Goal: Check status: Check status

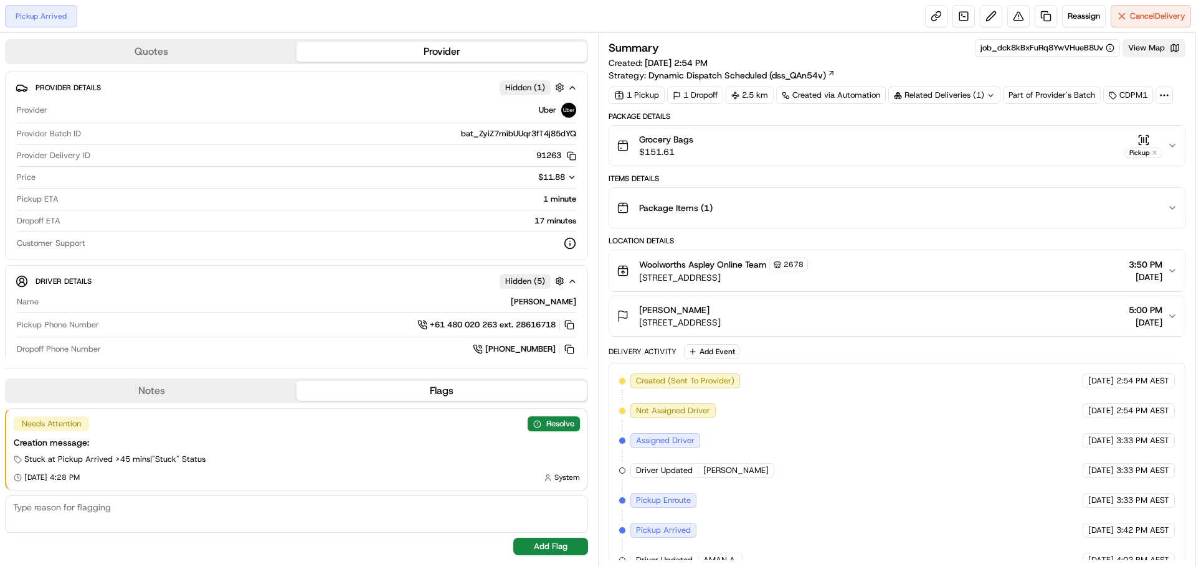
click at [1150, 44] on button "View Map" at bounding box center [1153, 47] width 63 height 17
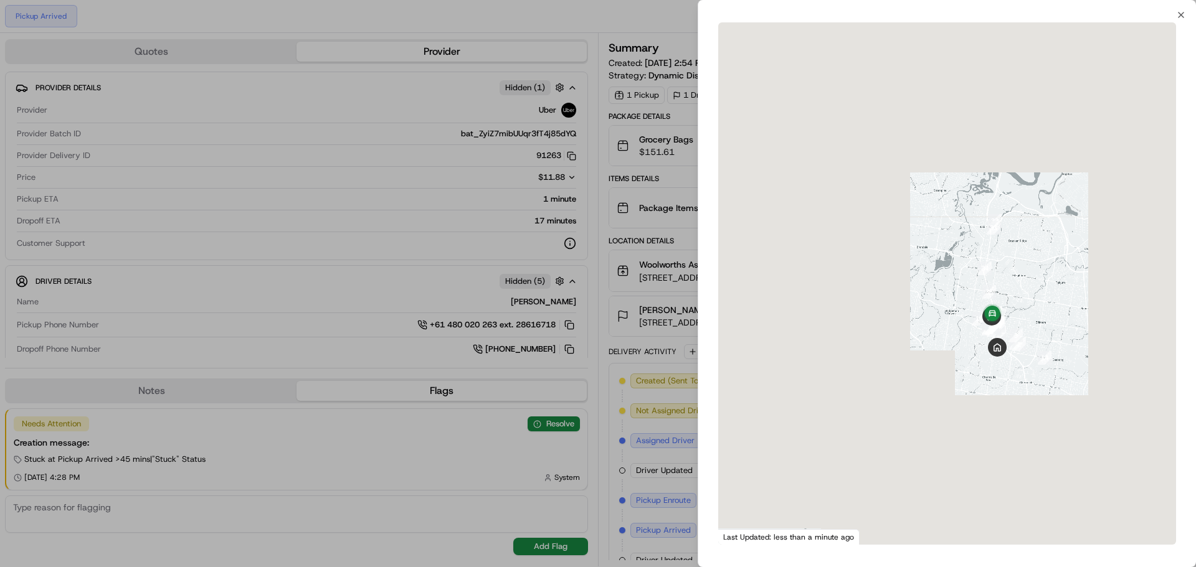
click at [956, 373] on div at bounding box center [947, 283] width 458 height 523
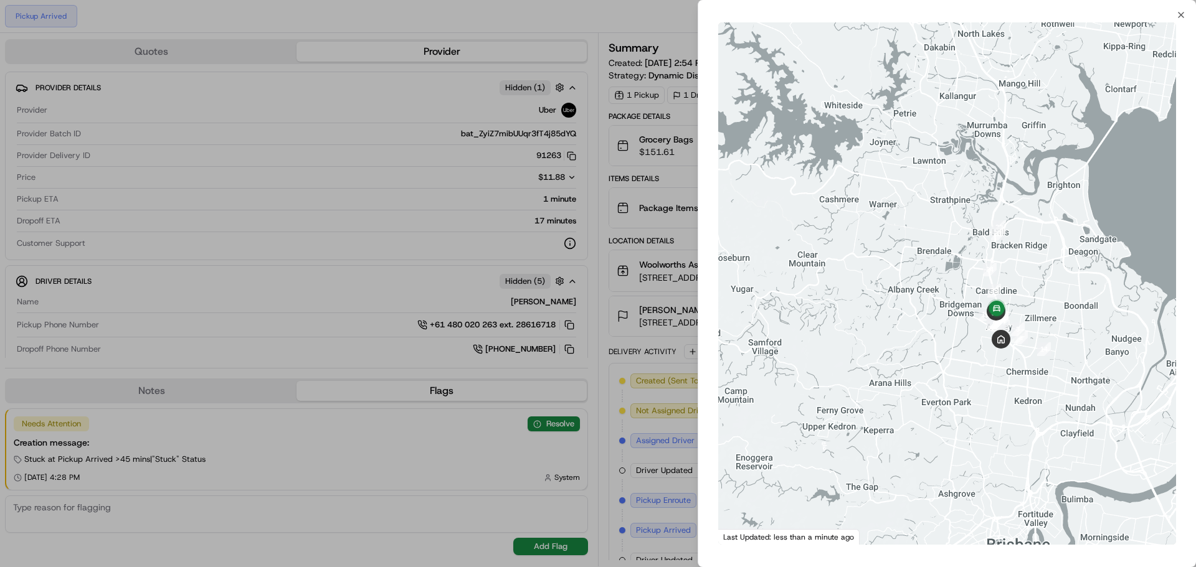
drag, startPoint x: 959, startPoint y: 352, endPoint x: 950, endPoint y: 325, distance: 28.6
click at [950, 331] on div at bounding box center [947, 283] width 458 height 523
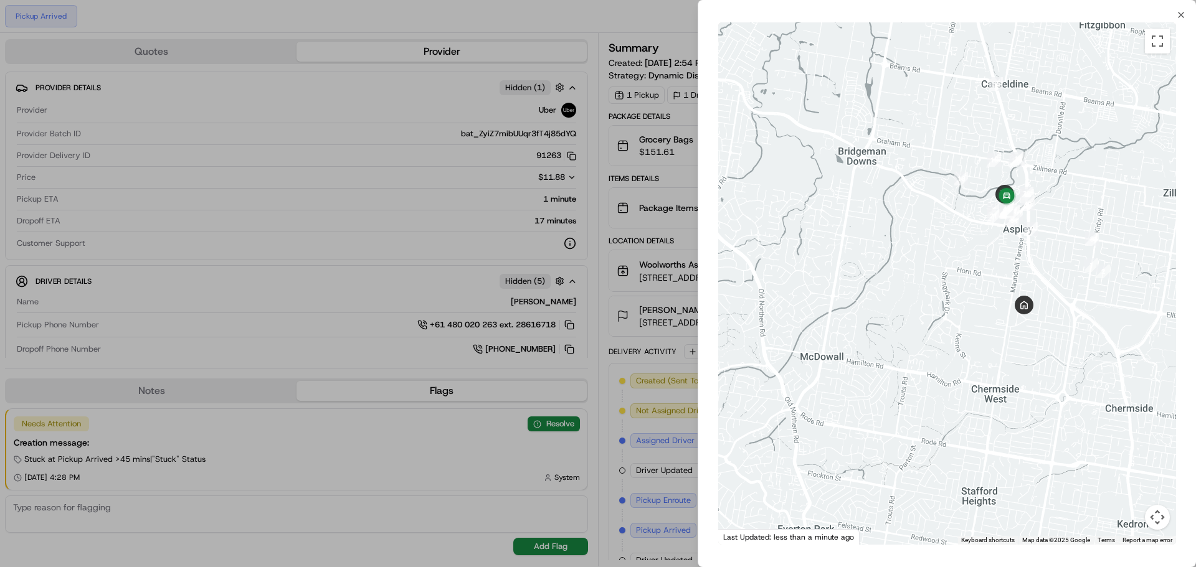
drag, startPoint x: 961, startPoint y: 275, endPoint x: 908, endPoint y: 307, distance: 61.7
click at [908, 307] on div at bounding box center [947, 283] width 458 height 523
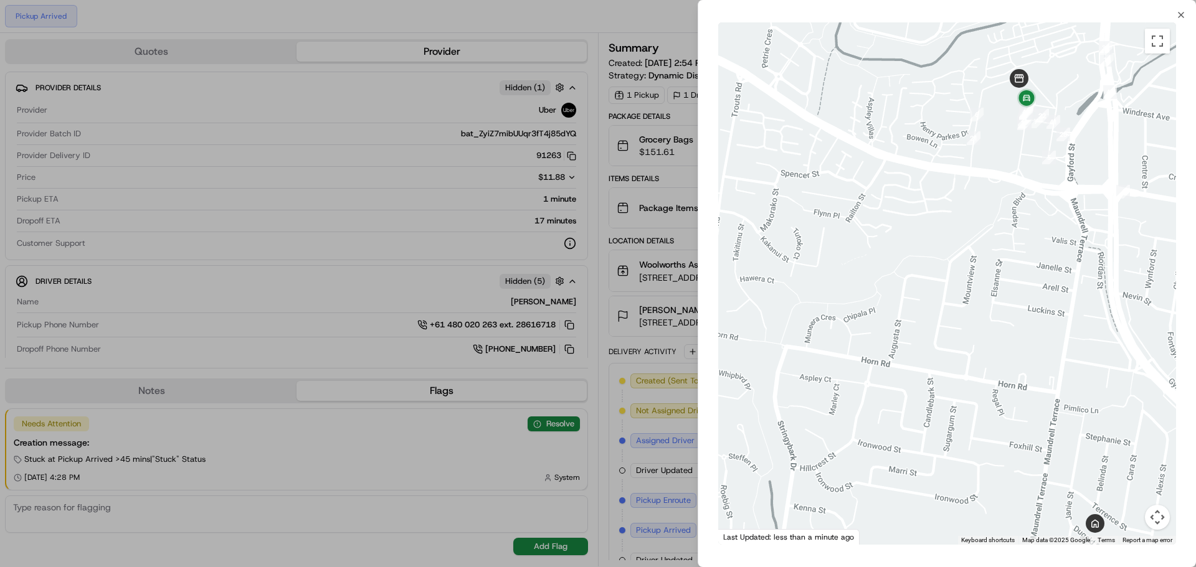
drag, startPoint x: 962, startPoint y: 265, endPoint x: 888, endPoint y: 391, distance: 146.3
click at [888, 391] on div at bounding box center [947, 283] width 458 height 523
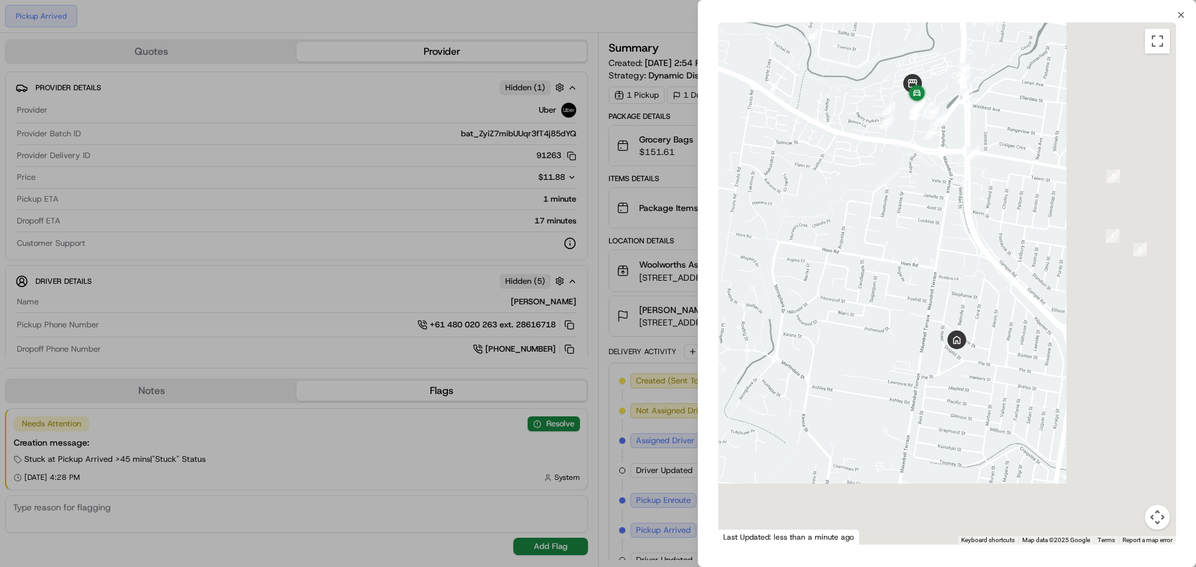
drag, startPoint x: 919, startPoint y: 370, endPoint x: 889, endPoint y: 196, distance: 176.8
click at [889, 196] on div at bounding box center [947, 283] width 458 height 523
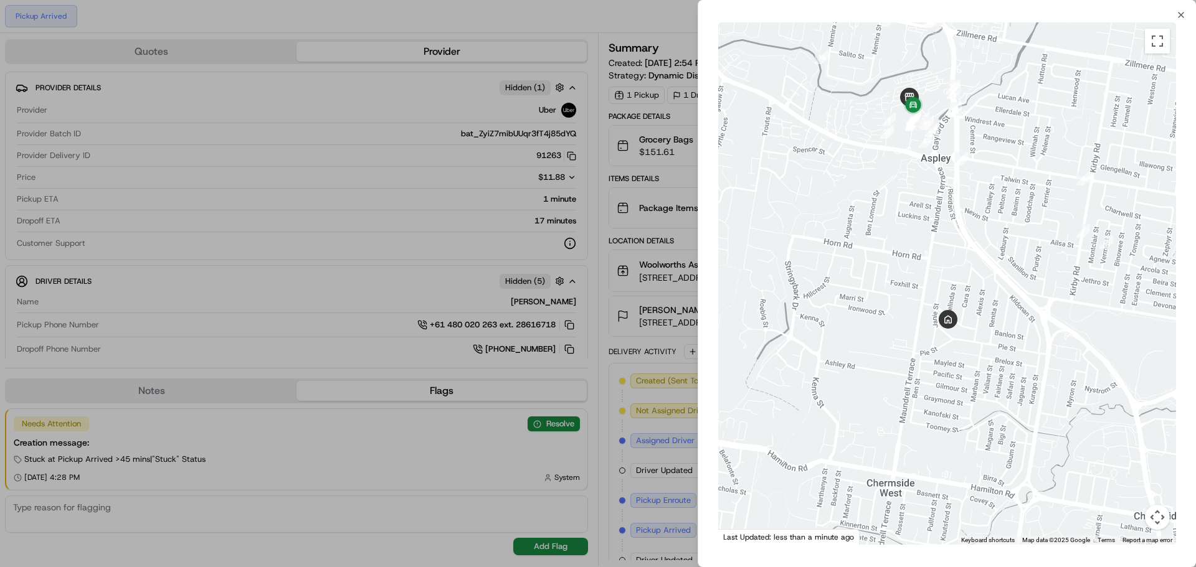
click at [676, 471] on div at bounding box center [598, 283] width 1196 height 567
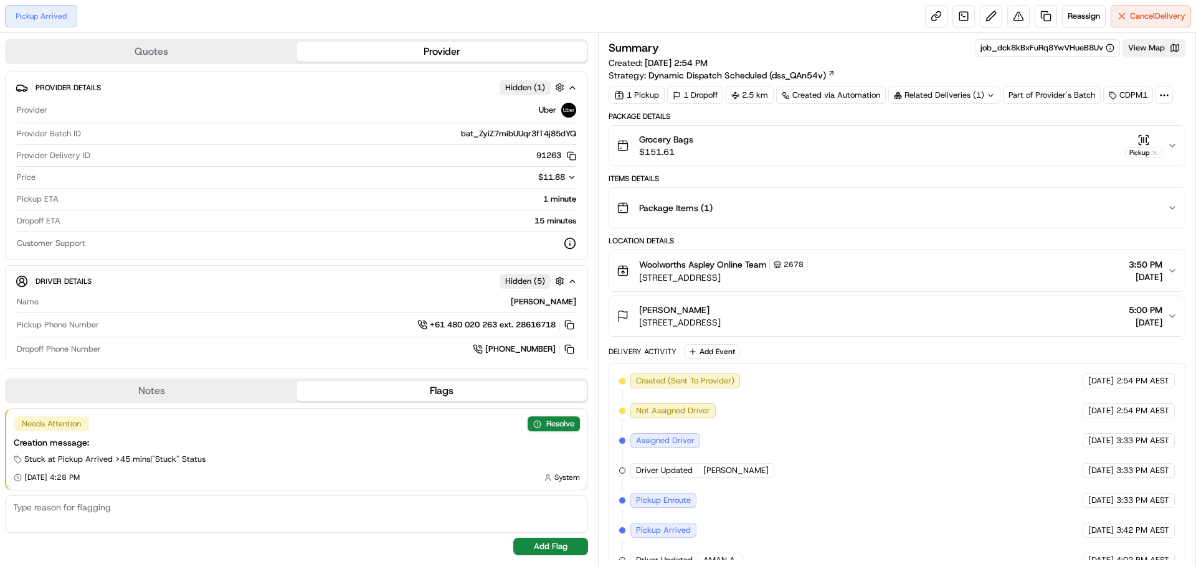
click at [1161, 52] on button "View Map" at bounding box center [1153, 47] width 63 height 17
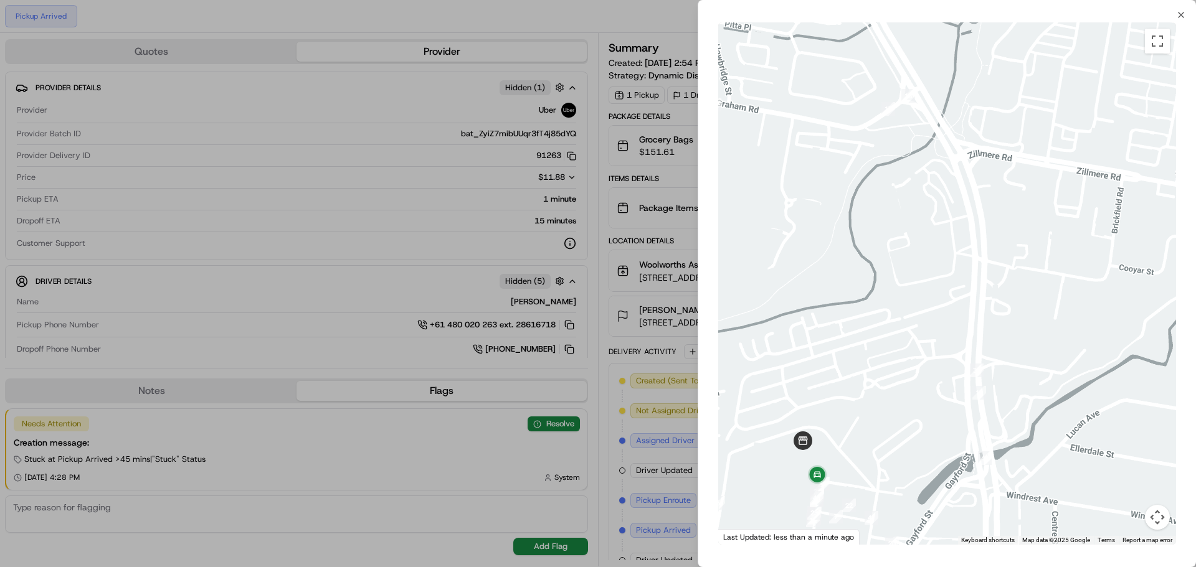
click at [658, 246] on div at bounding box center [598, 283] width 1196 height 567
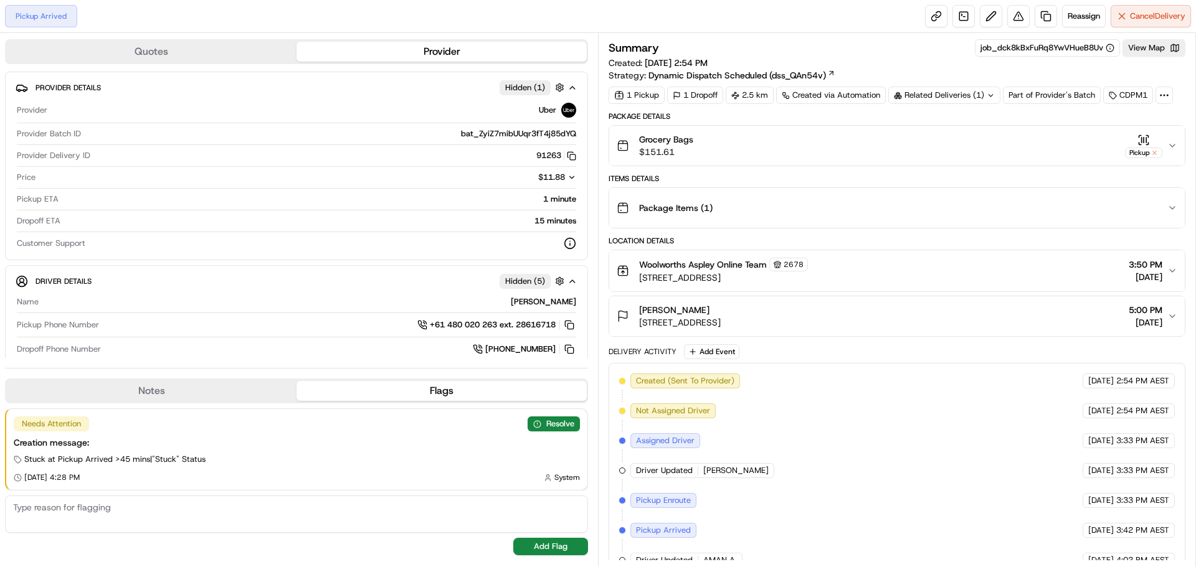
click at [1162, 100] on icon at bounding box center [1163, 95] width 11 height 11
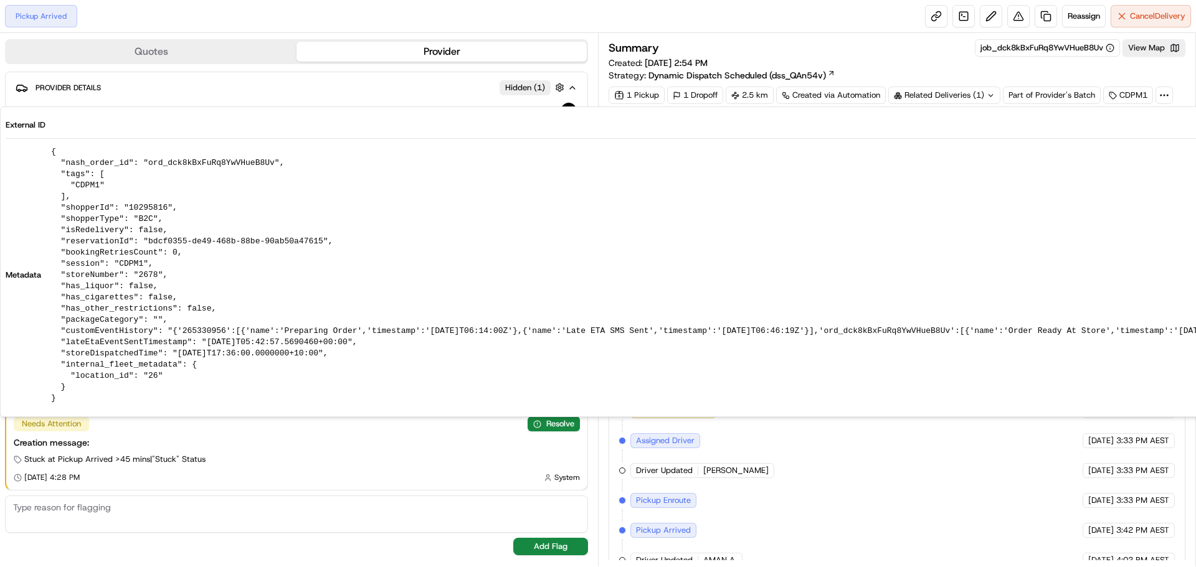
click at [1168, 100] on div at bounding box center [1163, 95] width 17 height 17
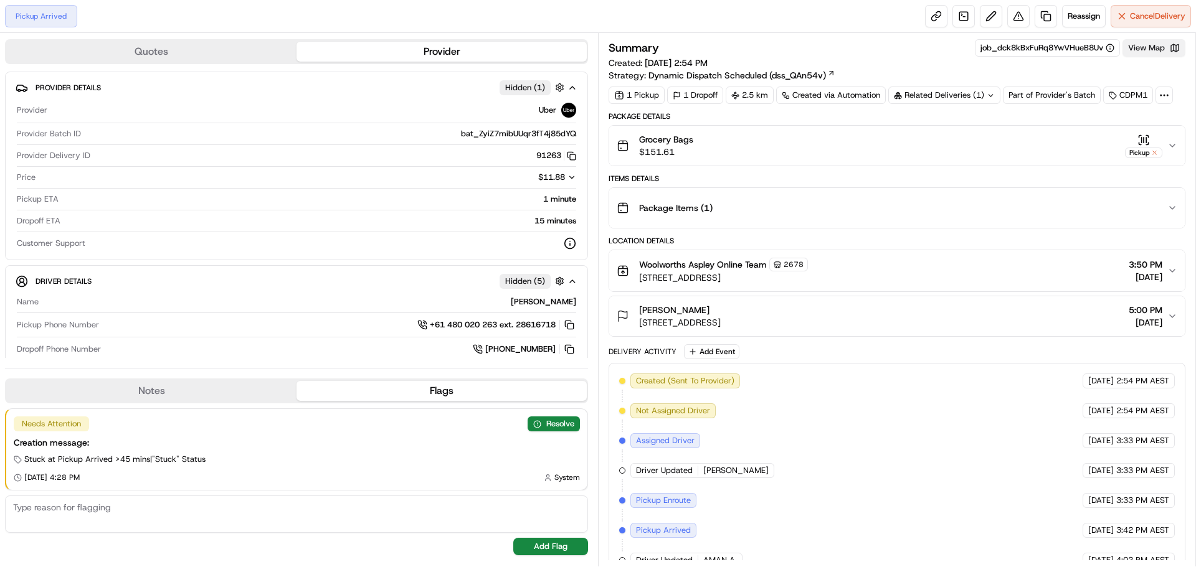
drag, startPoint x: 1154, startPoint y: 57, endPoint x: 1154, endPoint y: 50, distance: 6.9
click at [1154, 55] on div "Summary job_dck8kBxFuRq8YwVHueB8Uv View Map Created: 18/08/2025 2:54 PM Strateg…" at bounding box center [897, 60] width 577 height 42
click at [1154, 50] on button "View Map" at bounding box center [1153, 47] width 63 height 17
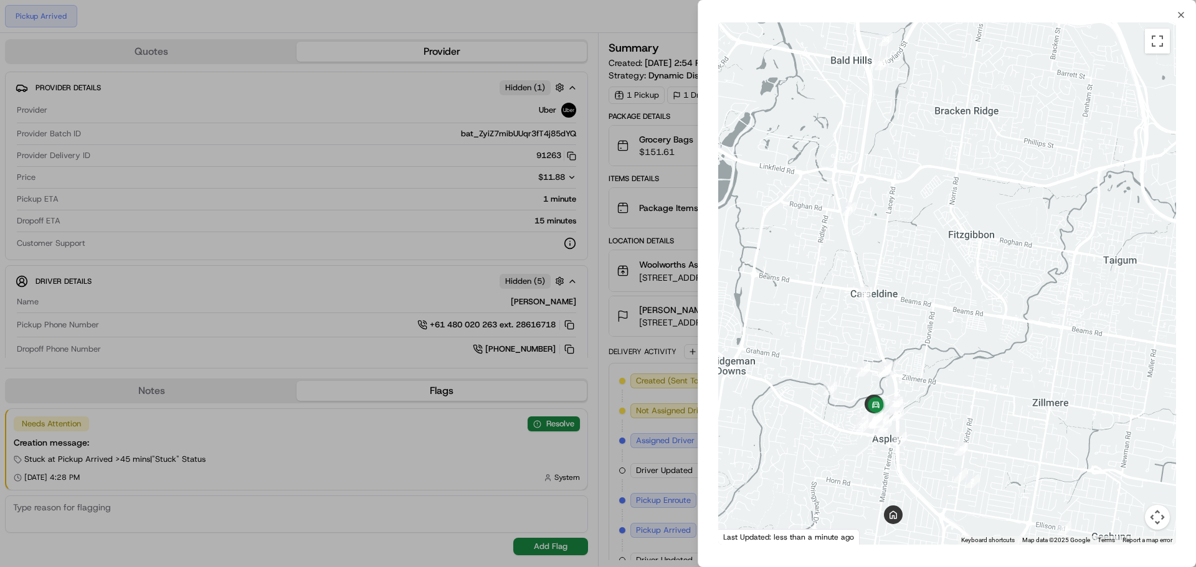
click at [620, 217] on div at bounding box center [598, 283] width 1196 height 567
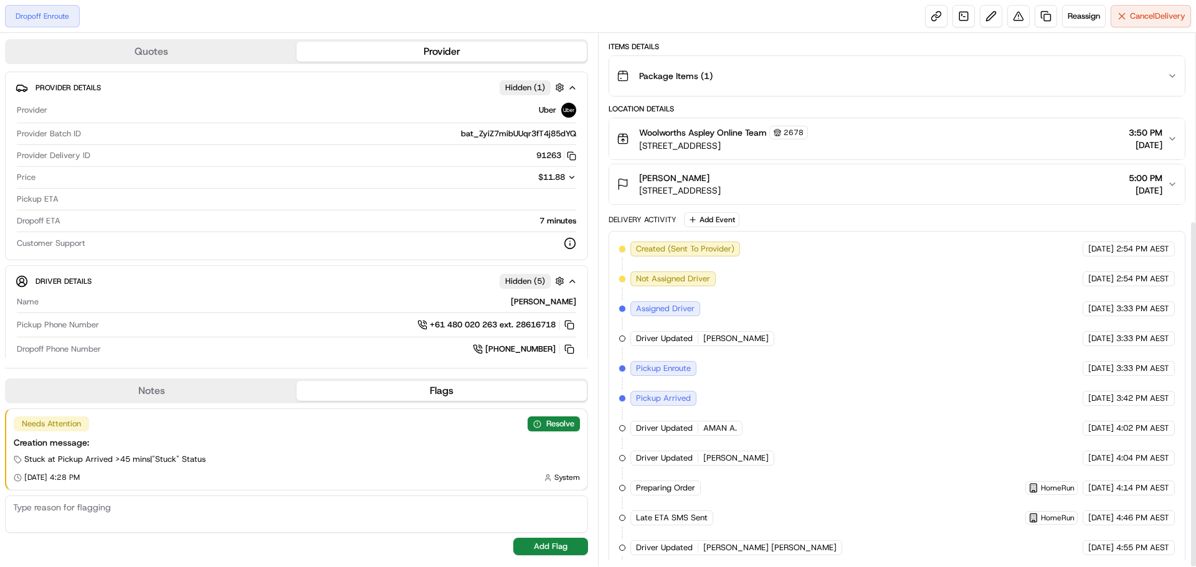
scroll to position [287, 0]
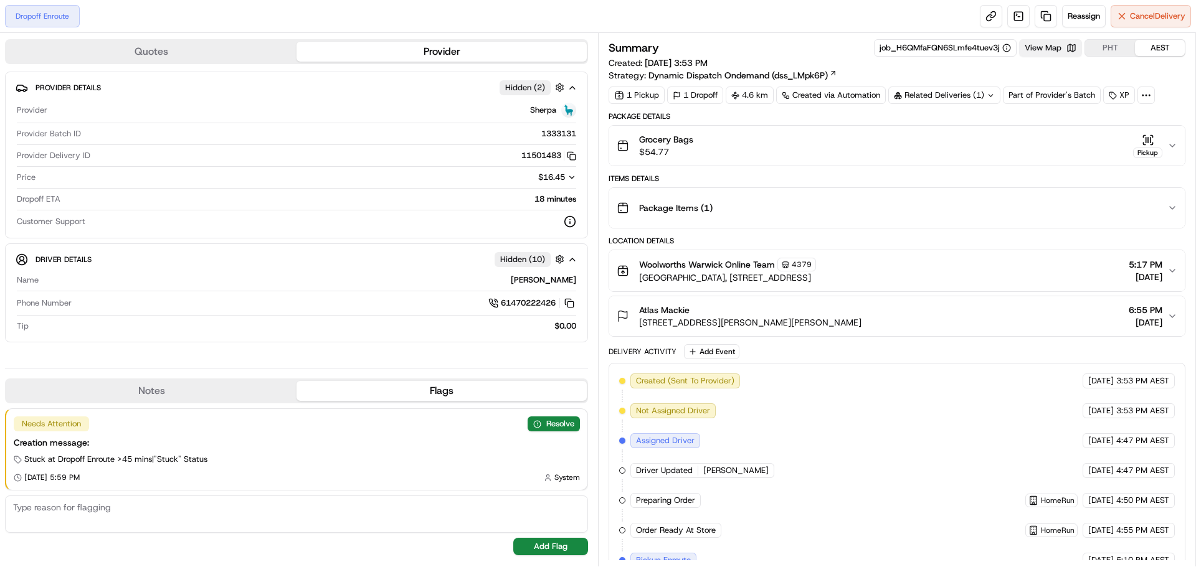
click at [1059, 44] on button "View Map" at bounding box center [1050, 47] width 63 height 17
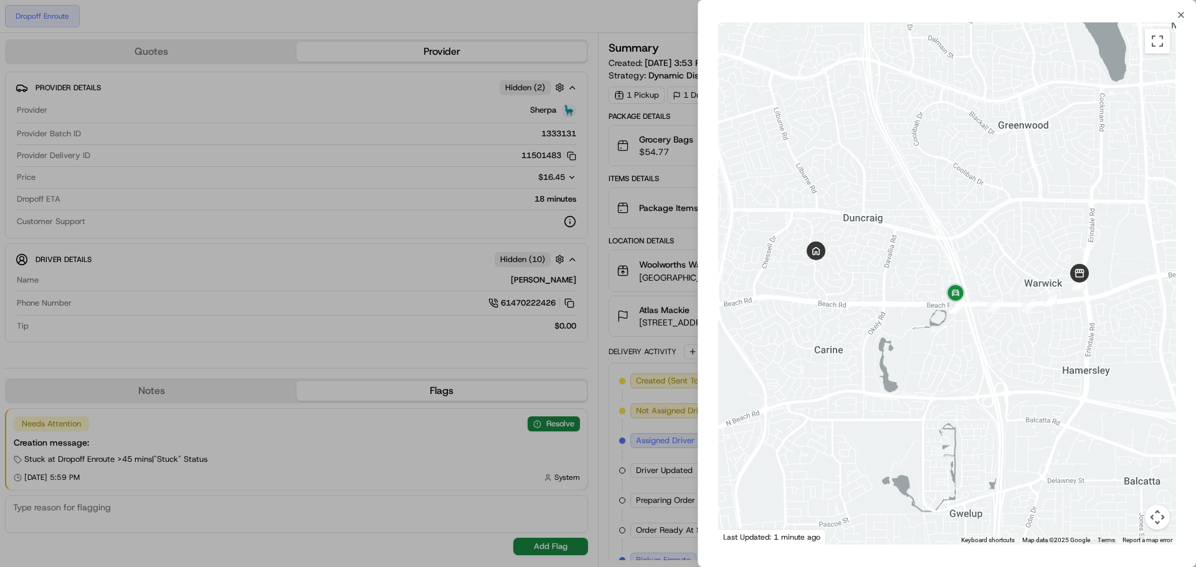
click at [598, 284] on div at bounding box center [598, 283] width 1196 height 567
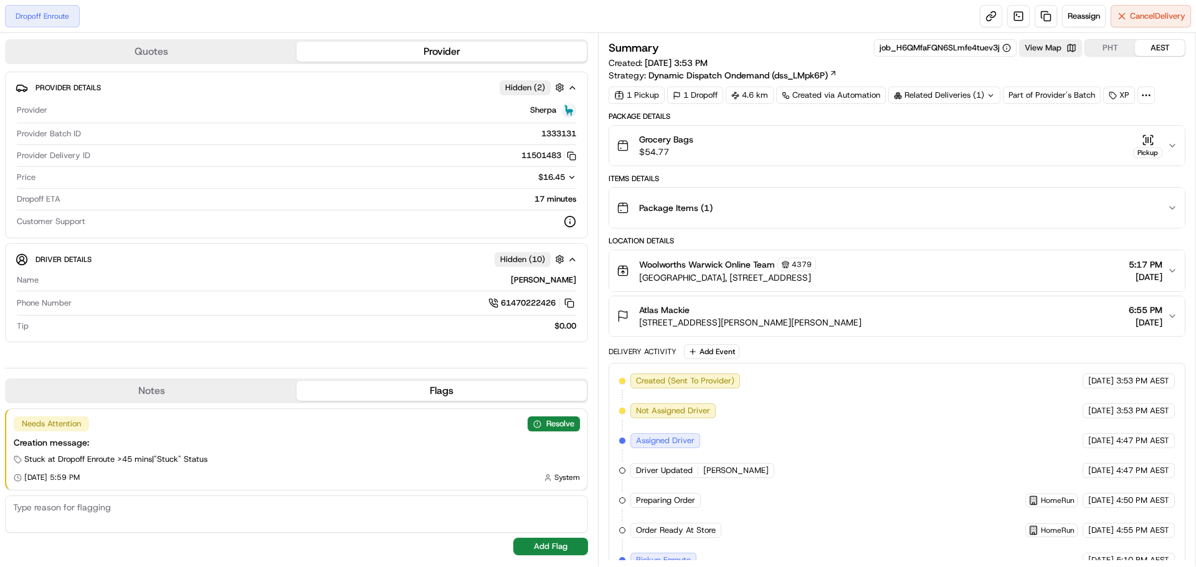
click at [1165, 143] on div "Grocery Bags $54.77 Pickup" at bounding box center [892, 145] width 551 height 25
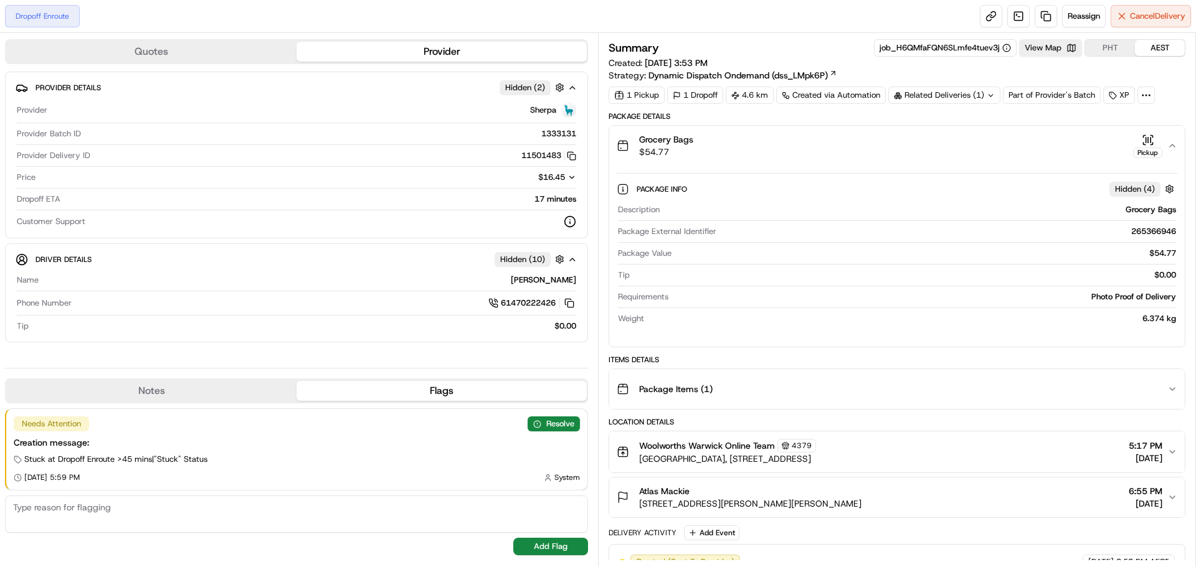
click at [1165, 143] on div "Grocery Bags $54.77 Pickup" at bounding box center [892, 145] width 551 height 25
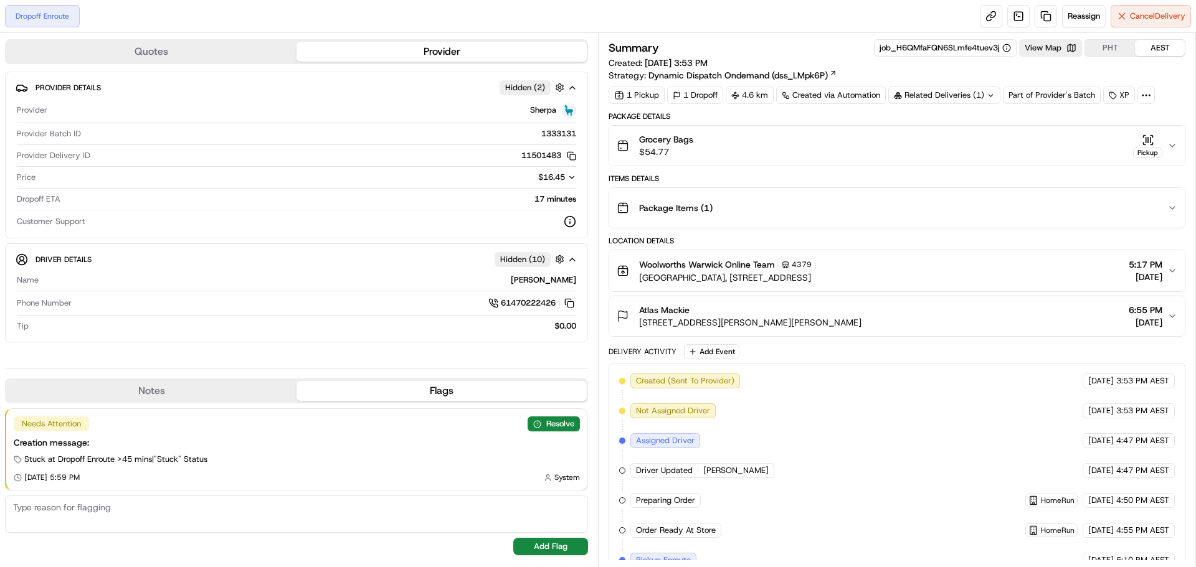
drag, startPoint x: 1154, startPoint y: 43, endPoint x: 1132, endPoint y: 43, distance: 21.2
click at [1150, 43] on button "AEST" at bounding box center [1160, 48] width 50 height 16
click at [1127, 42] on button "PHT" at bounding box center [1110, 48] width 50 height 16
click at [1152, 45] on button "AEST" at bounding box center [1160, 48] width 50 height 16
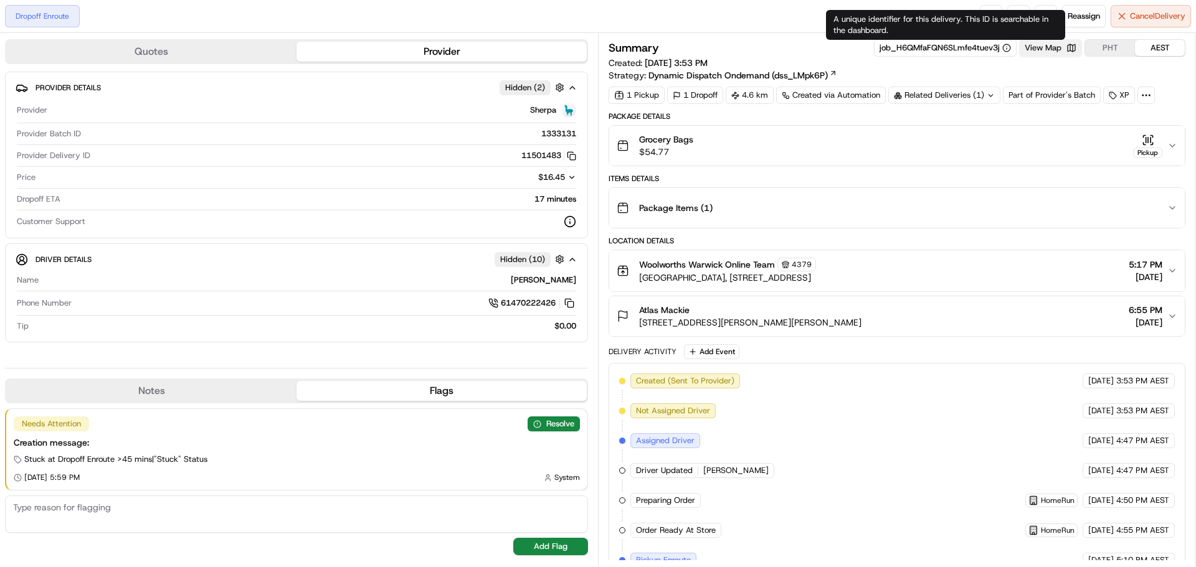
click at [1026, 48] on button "View Map" at bounding box center [1050, 47] width 63 height 17
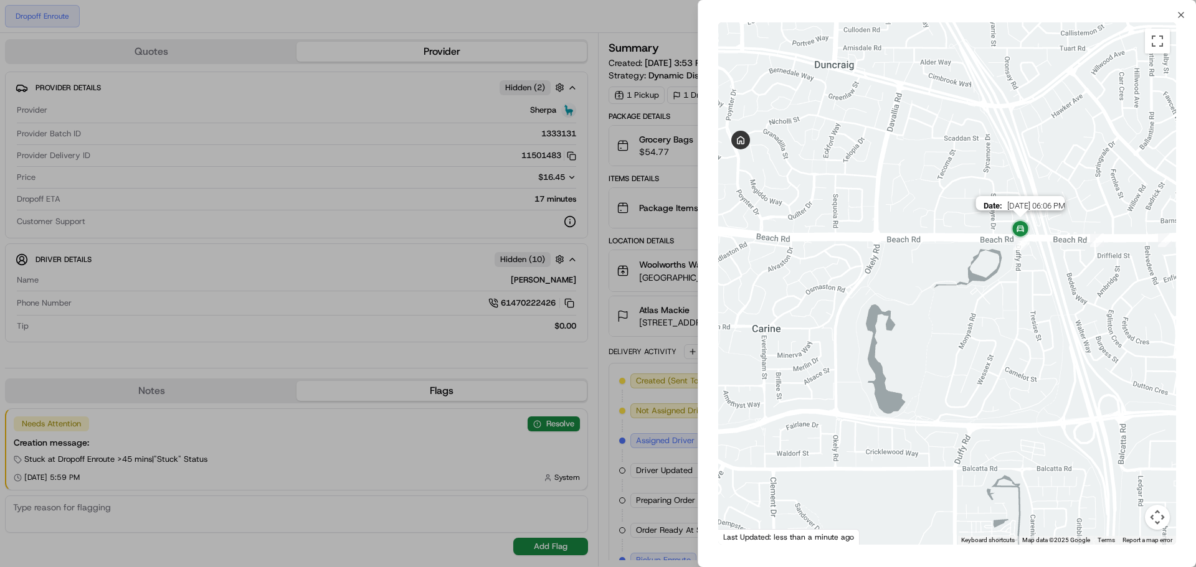
click at [1024, 226] on img at bounding box center [1020, 229] width 25 height 25
click at [973, 270] on div at bounding box center [947, 283] width 458 height 523
click at [657, 291] on div at bounding box center [598, 283] width 1196 height 567
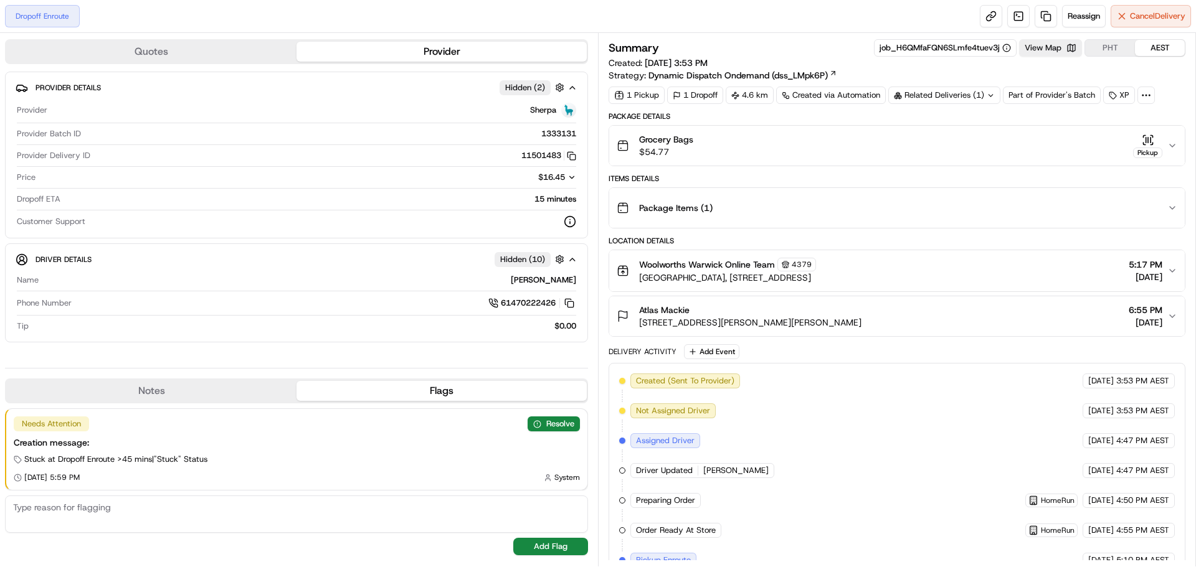
click at [1176, 133] on button "Grocery Bags $54.77 Pickup" at bounding box center [897, 146] width 576 height 40
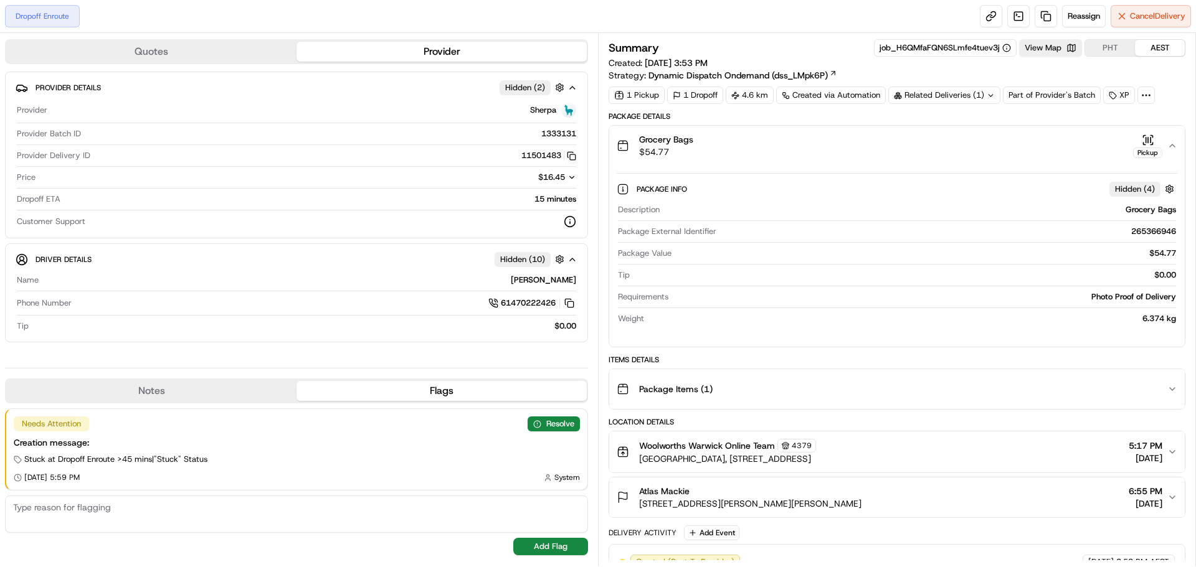
click at [1145, 191] on span "Hidden ( 4 )" at bounding box center [1135, 189] width 40 height 11
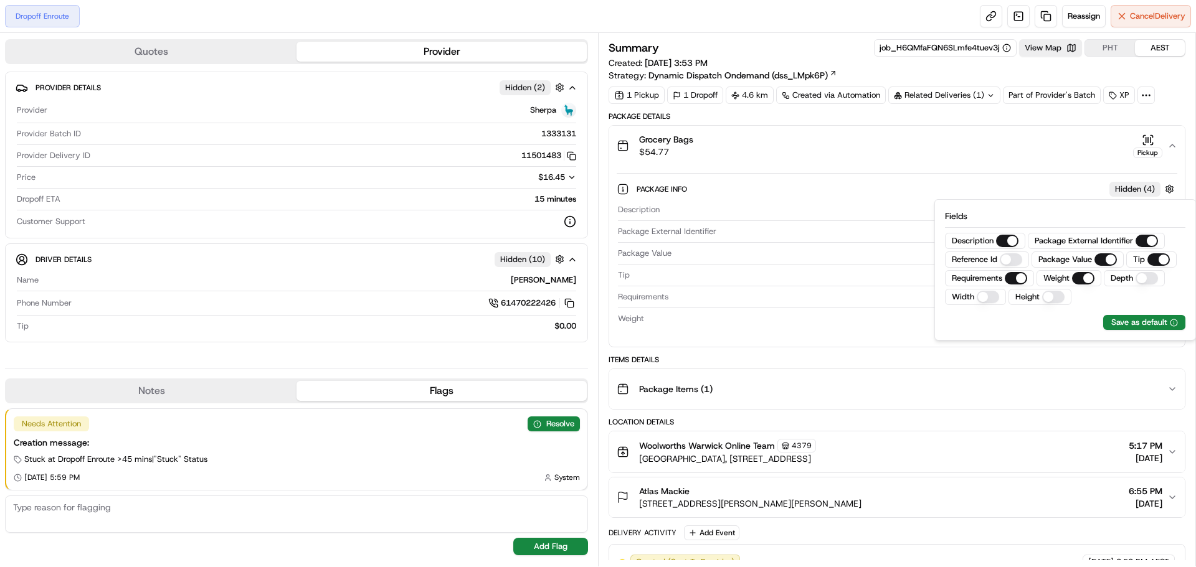
click at [1074, 374] on button "Package Items ( 1 )" at bounding box center [897, 389] width 576 height 40
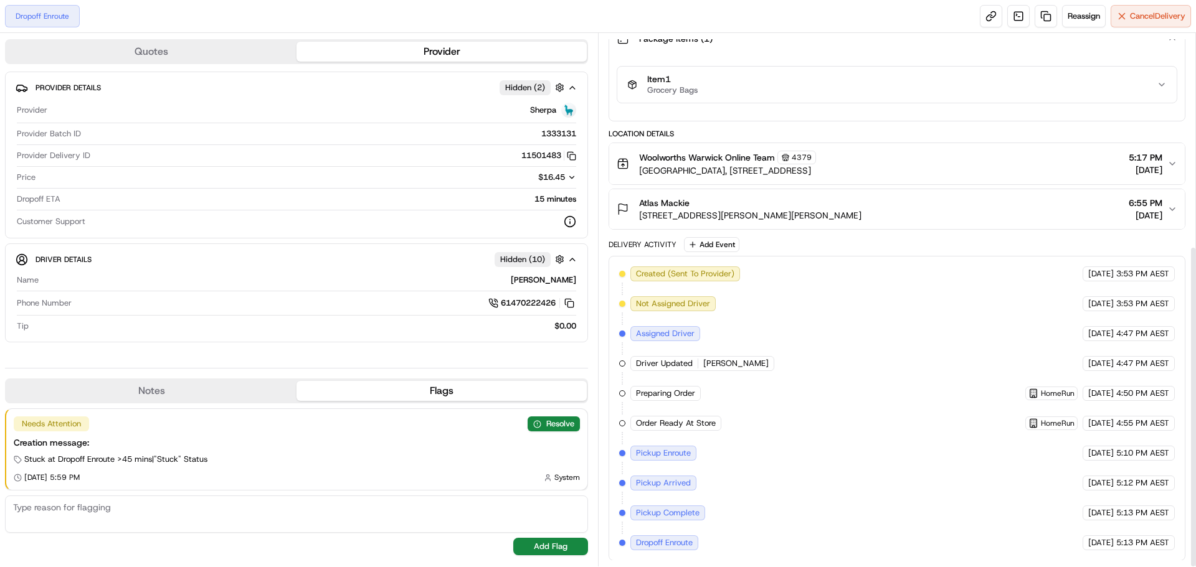
scroll to position [351, 0]
click at [1164, 208] on div "Atlas Mackie 54 Poynter Dr, Duncraig, WA 6023, AU 6:55 PM 18/08/2025" at bounding box center [892, 208] width 551 height 25
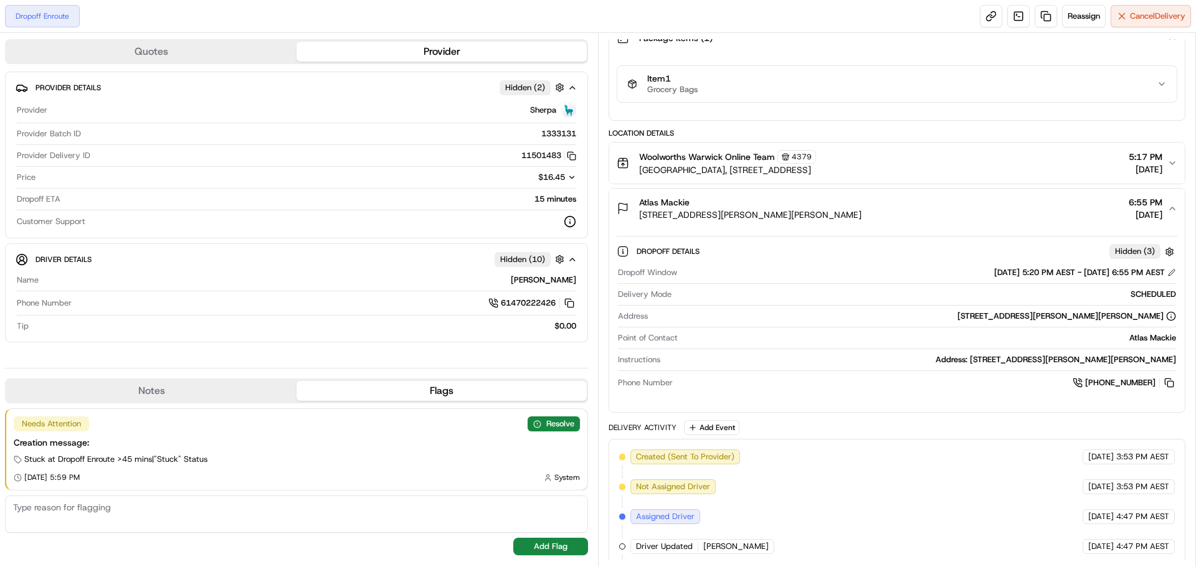
click at [1164, 208] on div "Atlas Mackie 54 Poynter Dr, Duncraig, WA 6023, AU 6:55 PM 18/08/2025" at bounding box center [892, 208] width 551 height 25
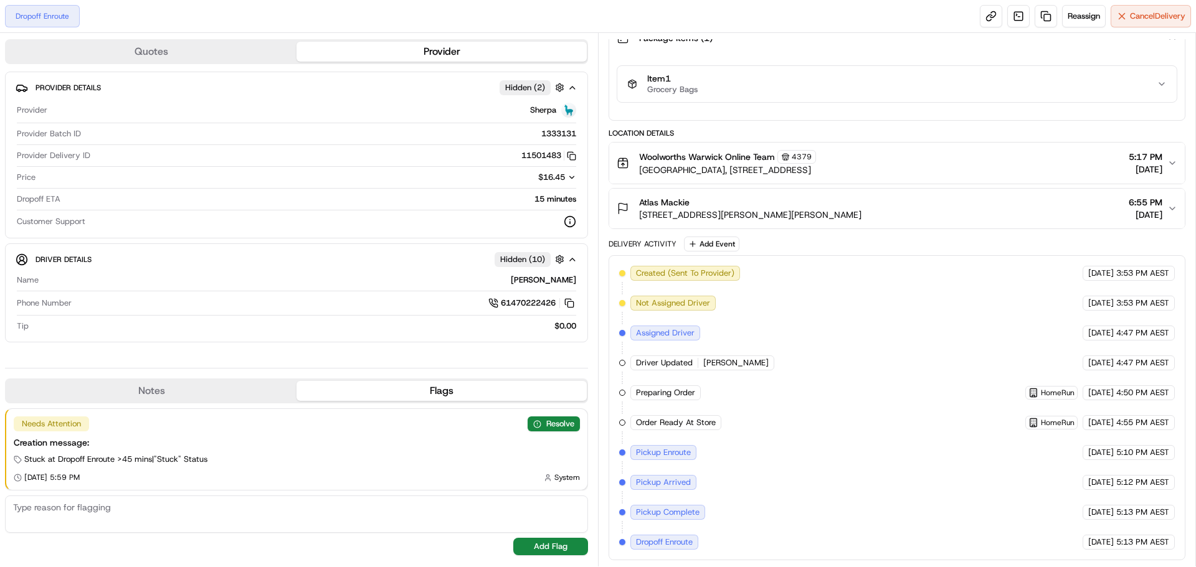
click at [1164, 207] on div "Atlas Mackie 54 Poynter Dr, Duncraig, WA 6023, AU 6:55 PM 18/08/2025" at bounding box center [892, 208] width 551 height 25
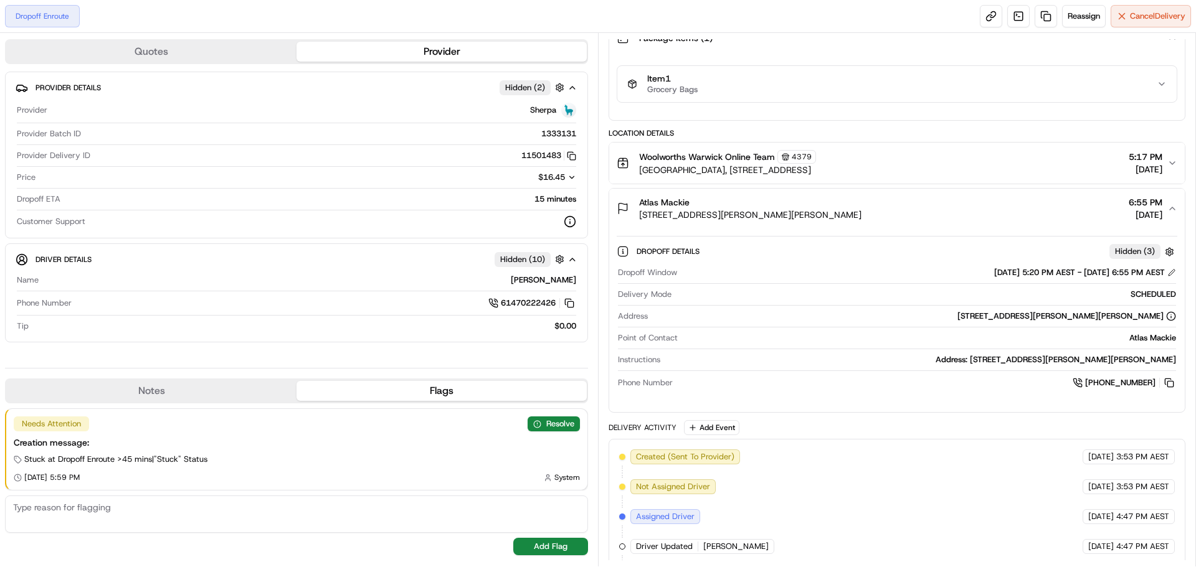
click at [562, 282] on div "Nikunjkumar P." at bounding box center [310, 280] width 533 height 11
click at [563, 263] on button "button" at bounding box center [560, 260] width 16 height 16
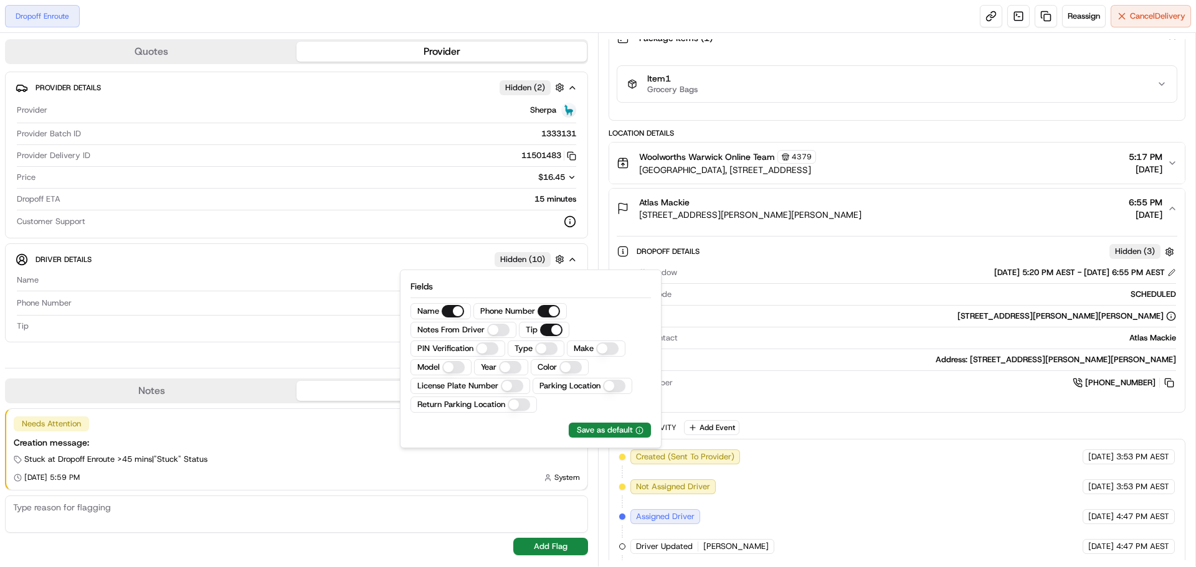
click at [752, 285] on div "Dropoff Window 18/08/2025 5:20 PM AEST - 18/08/2025 6:55 PM AEST Delivery Mode …" at bounding box center [897, 328] width 561 height 133
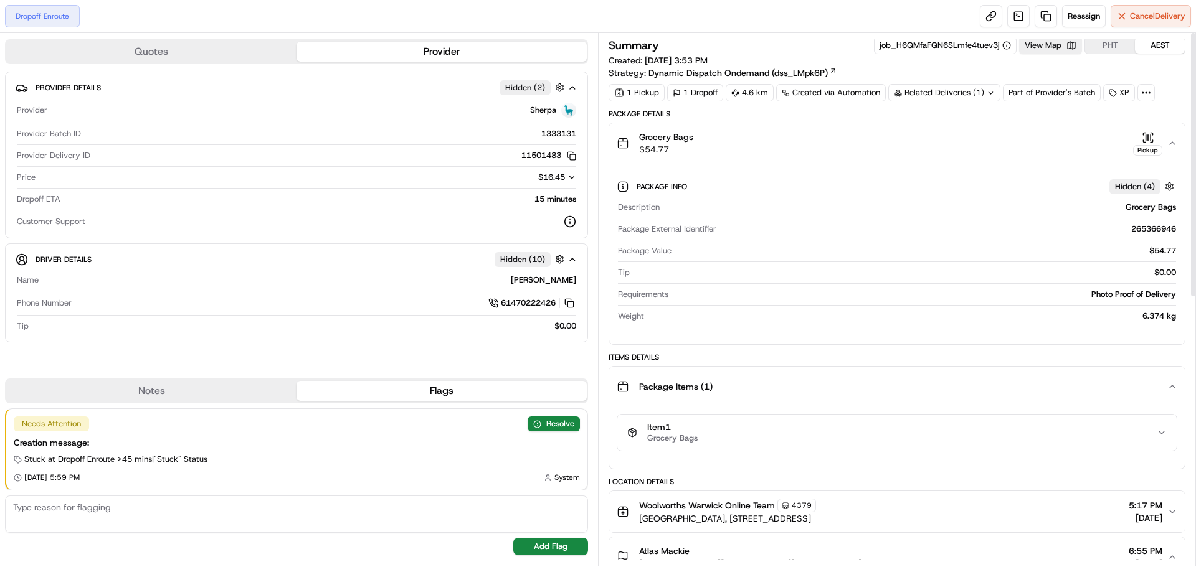
scroll to position [0, 0]
click at [992, 96] on icon at bounding box center [991, 96] width 8 height 8
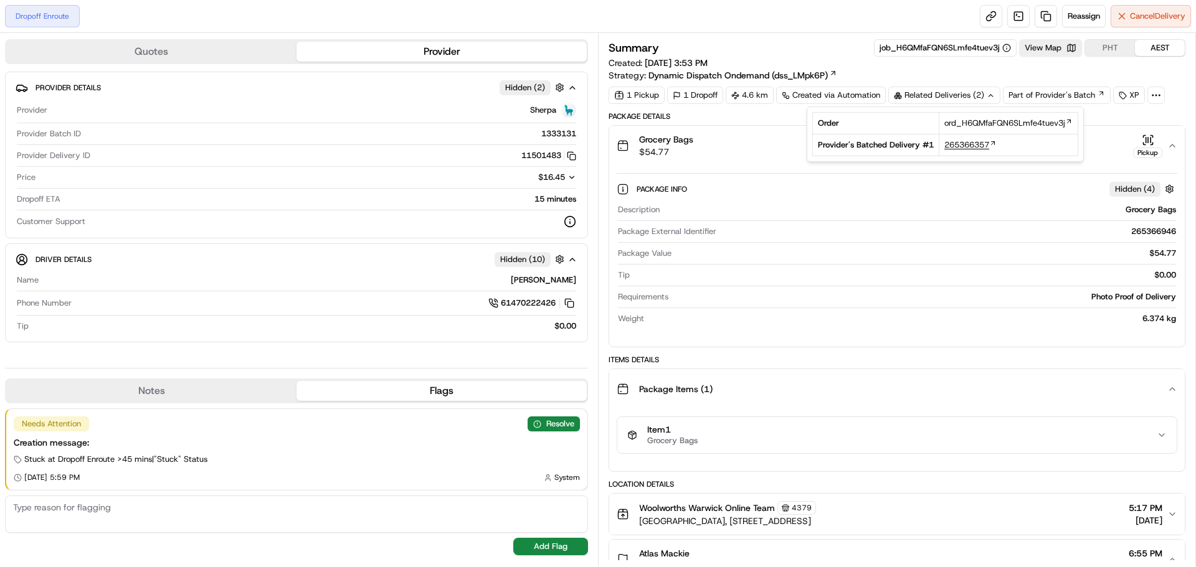
click at [970, 146] on span "265366357" at bounding box center [966, 145] width 45 height 11
click at [1066, 45] on button "View Map" at bounding box center [1050, 47] width 63 height 17
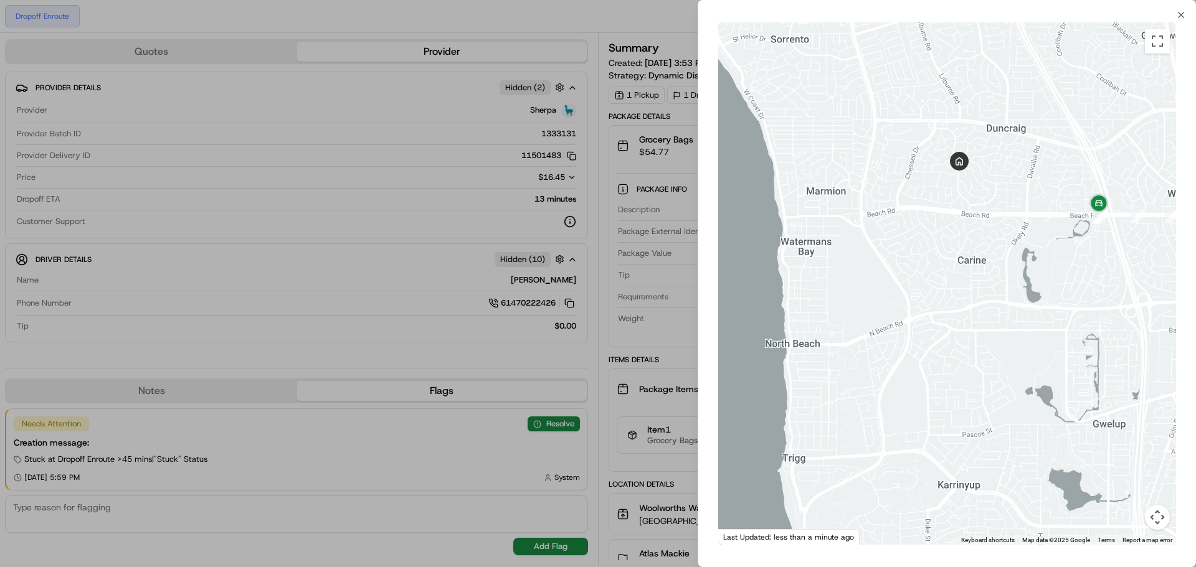
drag, startPoint x: 931, startPoint y: 229, endPoint x: 779, endPoint y: 269, distance: 157.7
click at [779, 269] on div at bounding box center [947, 283] width 458 height 523
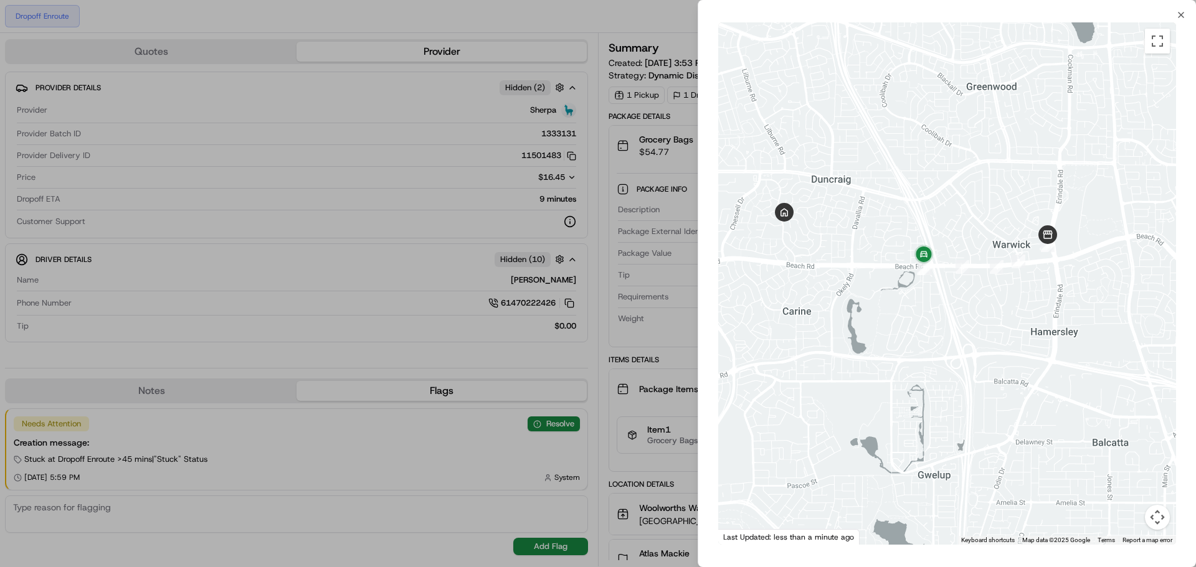
click at [637, 196] on div at bounding box center [598, 283] width 1196 height 567
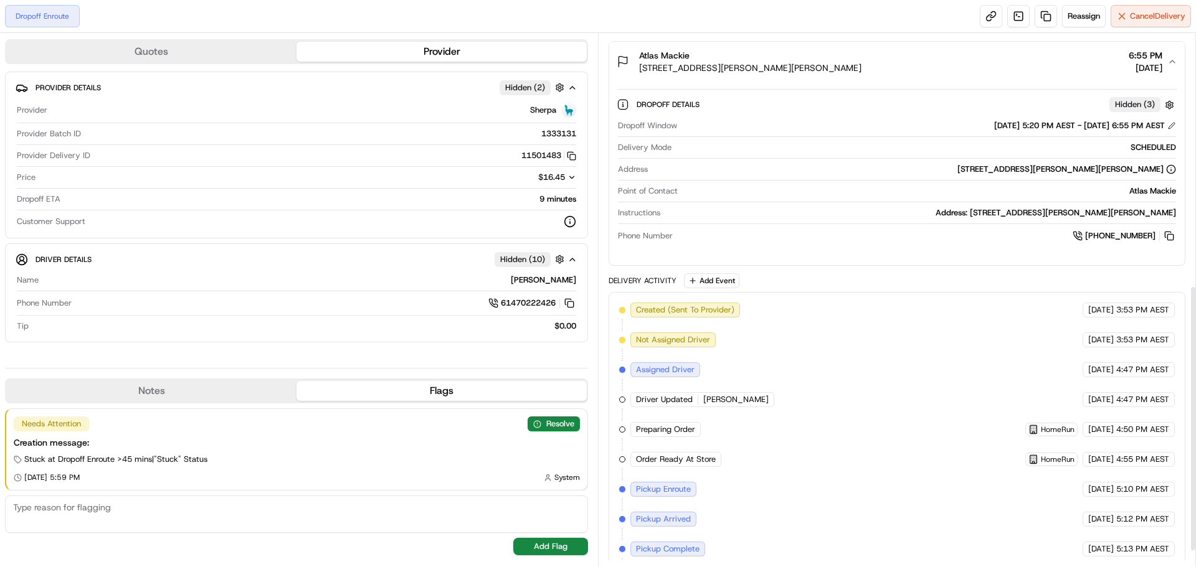
scroll to position [535, 0]
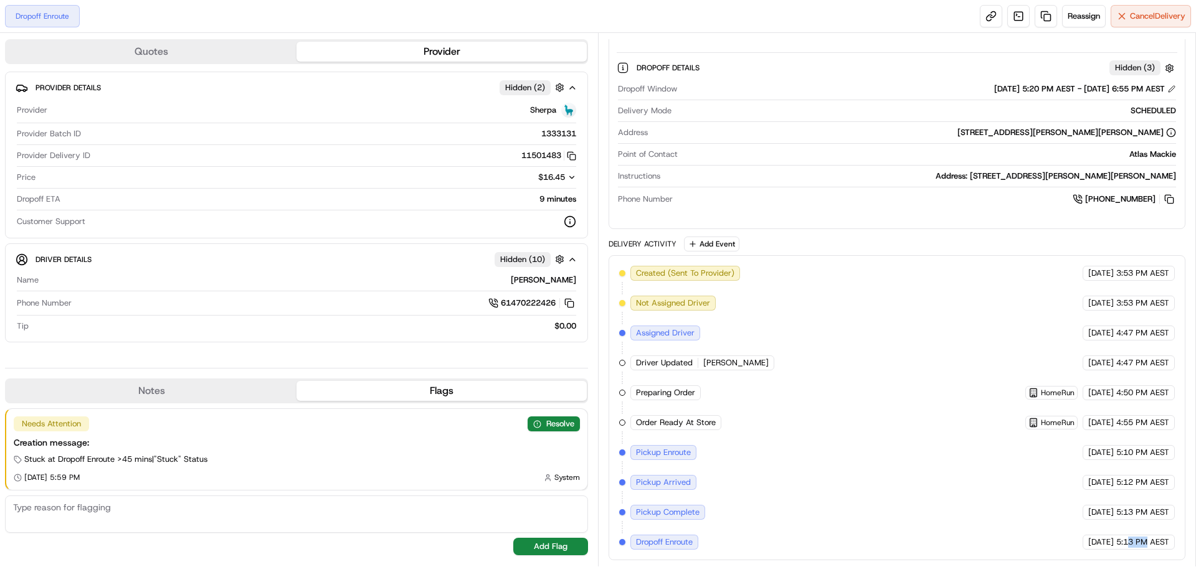
drag, startPoint x: 1147, startPoint y: 540, endPoint x: 1155, endPoint y: 541, distance: 7.5
click at [1149, 541] on span "5:13 PM AEST" at bounding box center [1142, 542] width 53 height 11
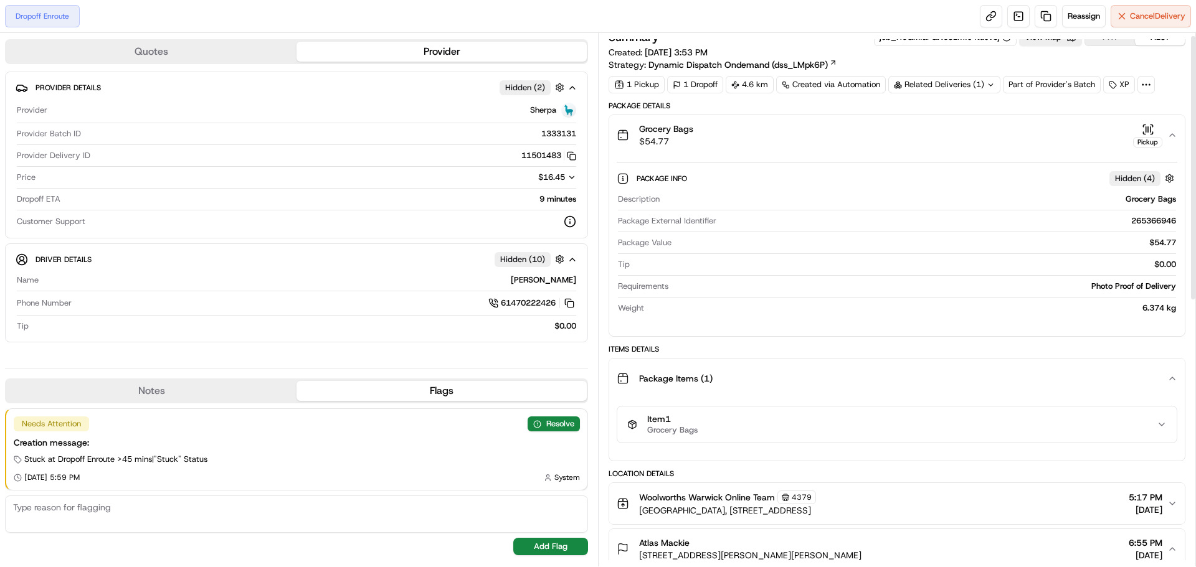
scroll to position [0, 0]
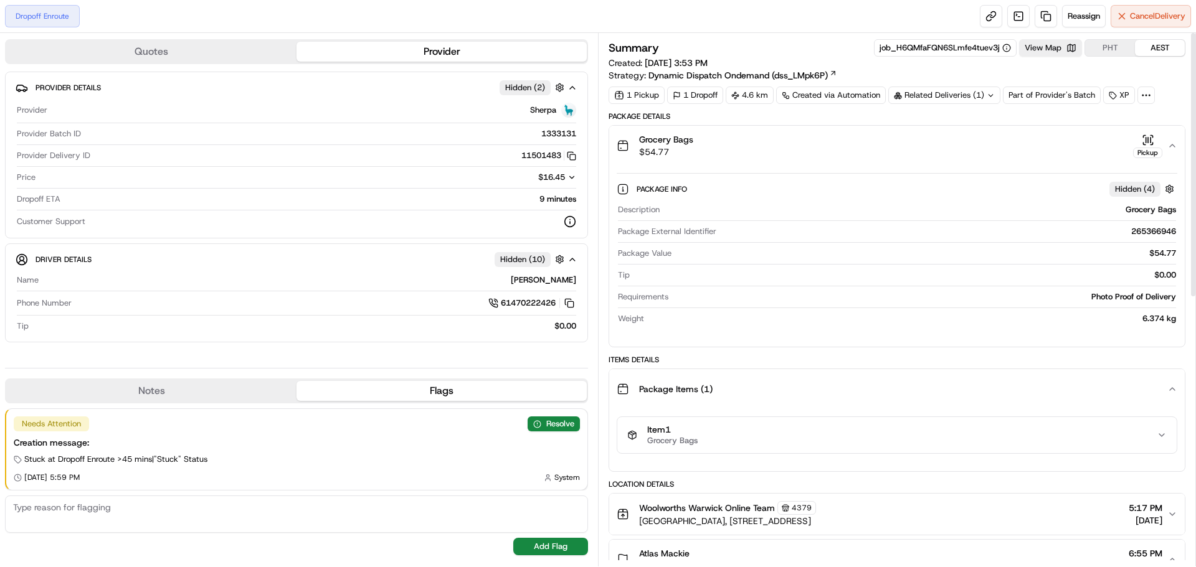
click at [1041, 57] on div "Summary job_H6QMfaFQN6SLmfe4tuev3j View Map PHT AEST Created: 18/08/2025 3:53 P…" at bounding box center [897, 60] width 577 height 42
click at [1045, 52] on button "View Map" at bounding box center [1050, 47] width 63 height 17
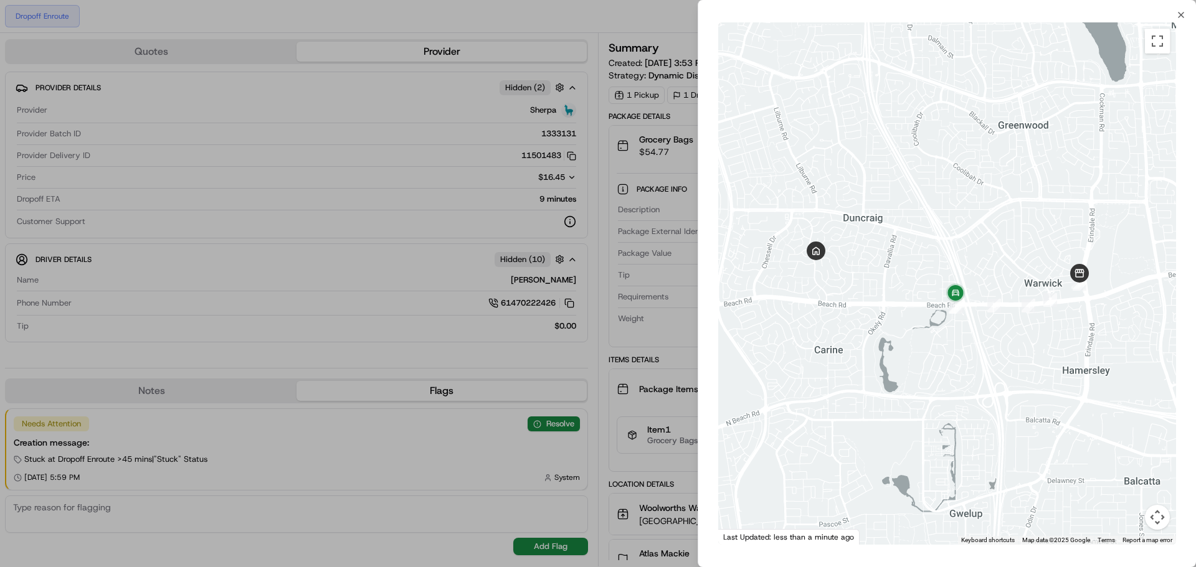
click at [668, 140] on div at bounding box center [598, 283] width 1196 height 567
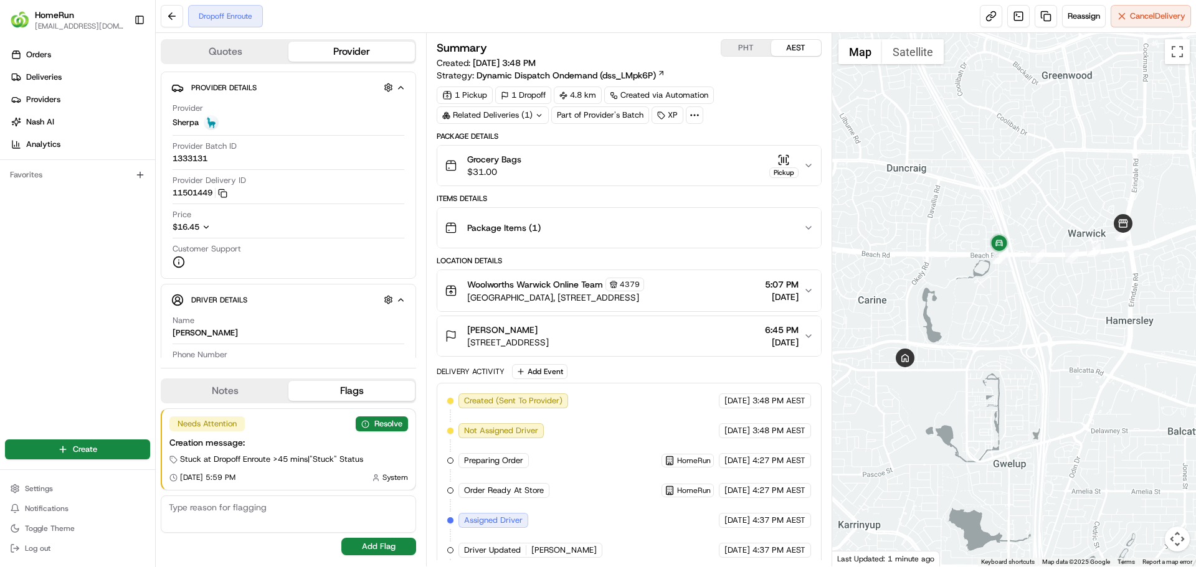
click at [803, 174] on div "Grocery Bags $31.00 Pickup" at bounding box center [624, 165] width 358 height 25
click at [805, 163] on icon "button" at bounding box center [808, 166] width 10 height 10
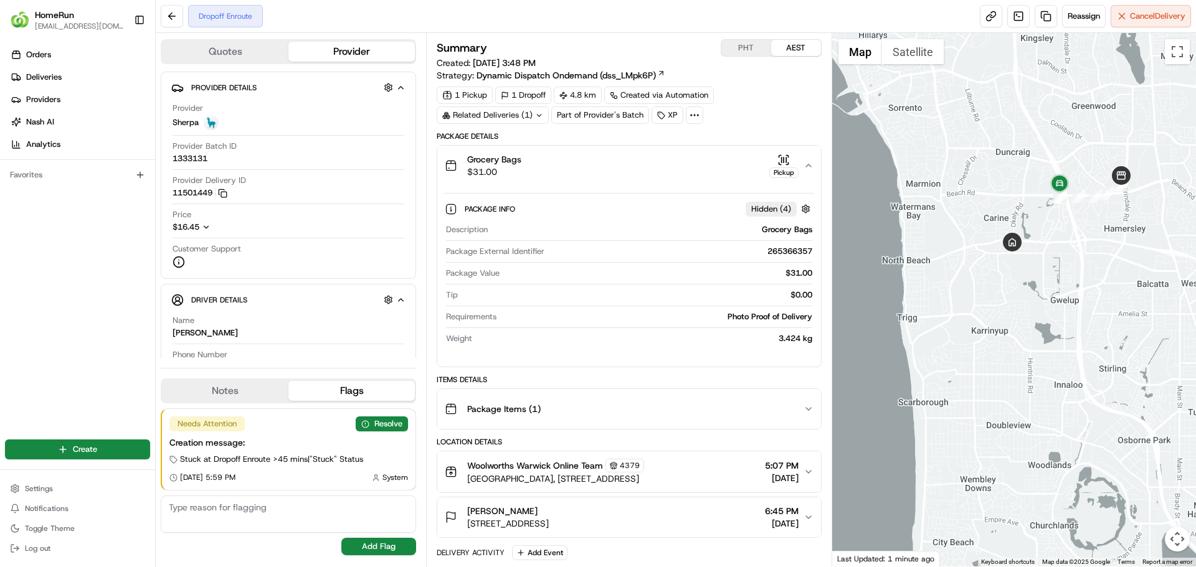
click at [587, 116] on div "1 Pickup 1 Dropoff 4.8 km Created via Automation Related Deliveries (1) Part of…" at bounding box center [629, 105] width 384 height 37
click at [701, 112] on div at bounding box center [694, 115] width 17 height 17
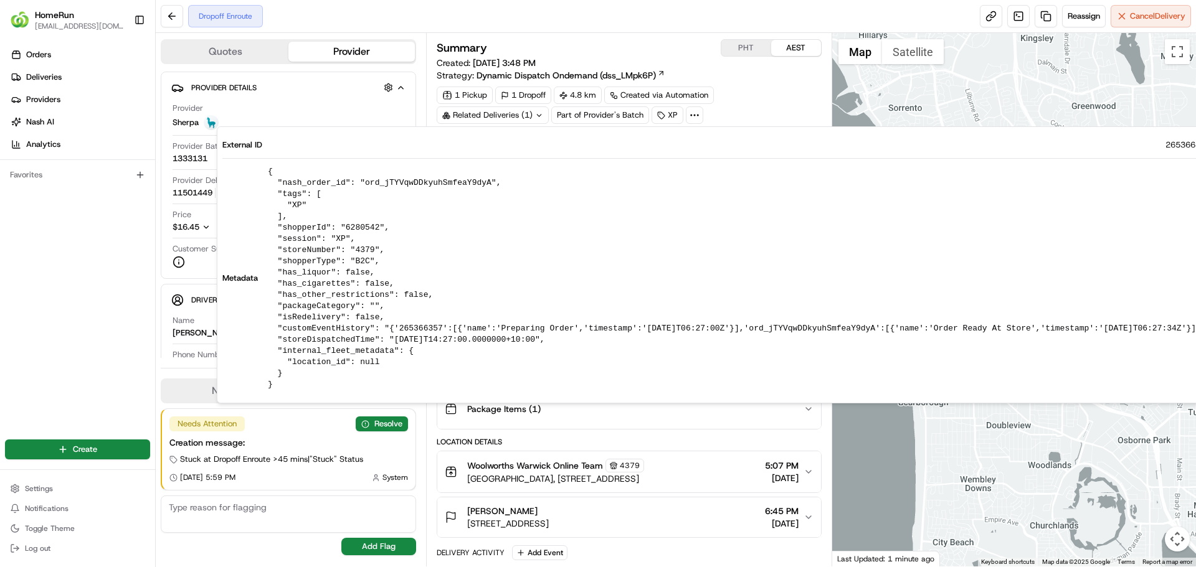
click at [696, 113] on icon at bounding box center [694, 115] width 11 height 11
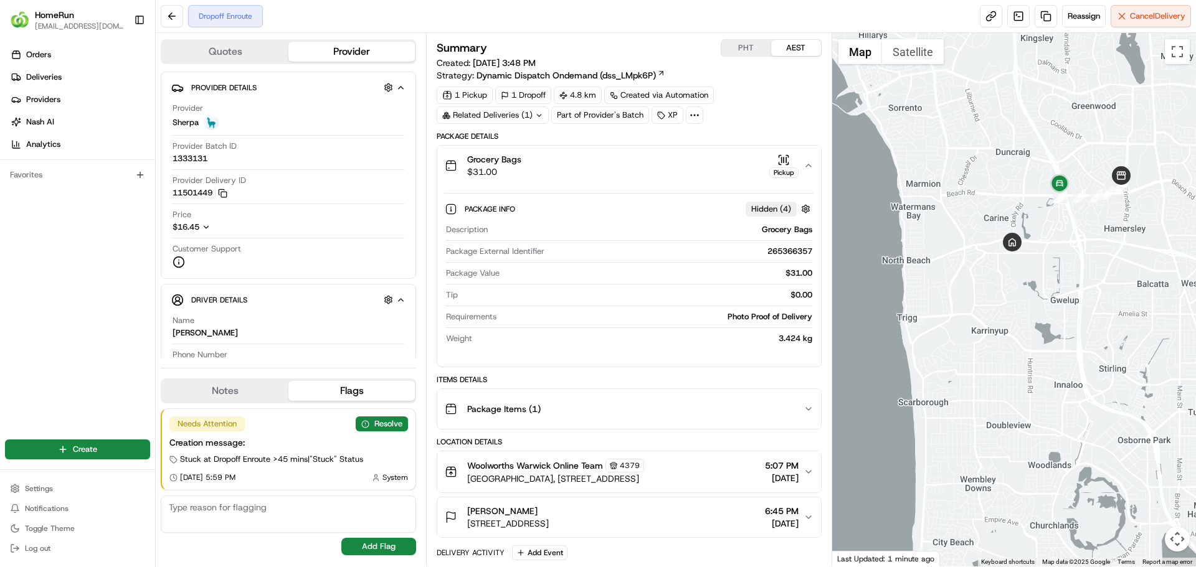
click at [481, 93] on div "1 Pickup" at bounding box center [465, 95] width 56 height 17
click at [521, 87] on div "1 Dropoff" at bounding box center [523, 95] width 56 height 17
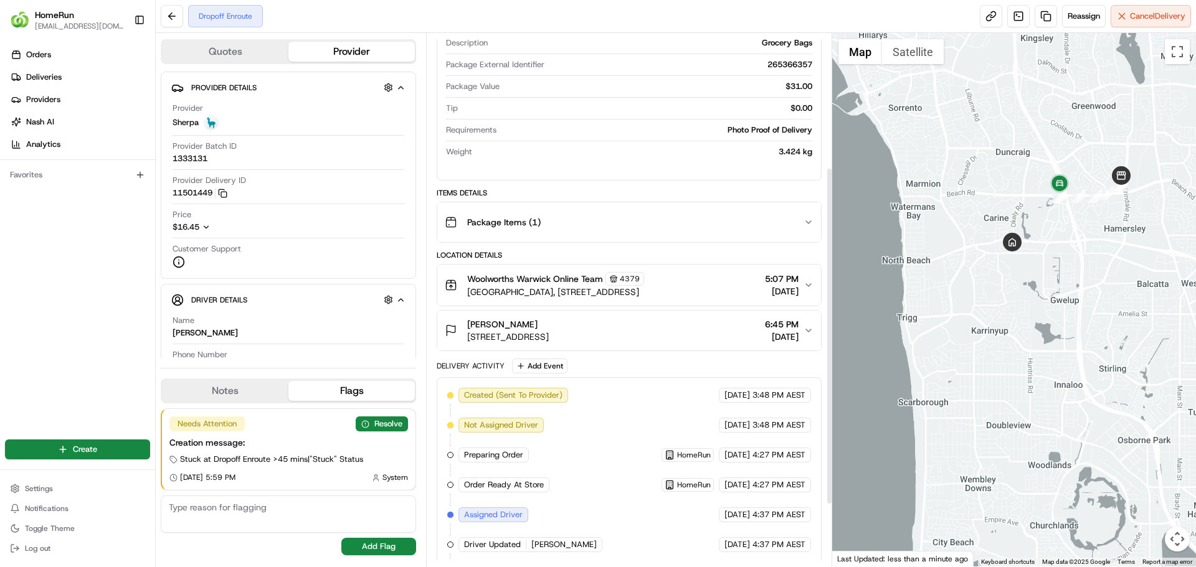
scroll to position [309, 0]
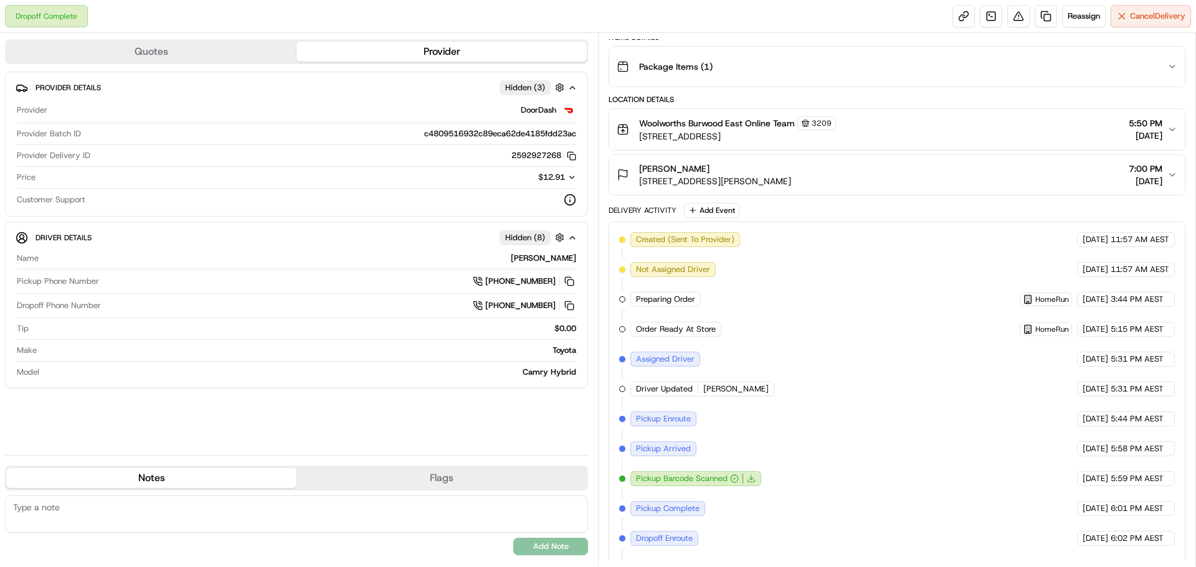
scroll to position [217, 0]
